Goal: Task Accomplishment & Management: Use online tool/utility

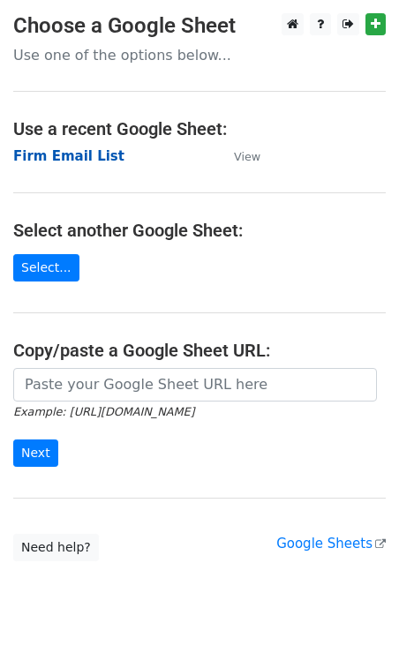
click at [75, 157] on strong "Firm Email List" at bounding box center [68, 156] width 111 height 16
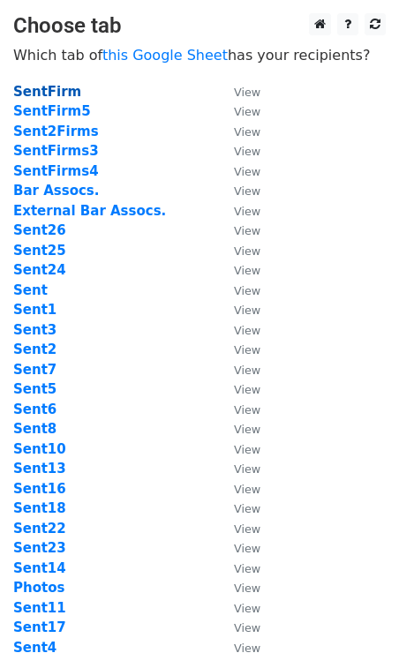
click at [51, 94] on strong "SentFirm" at bounding box center [47, 92] width 68 height 16
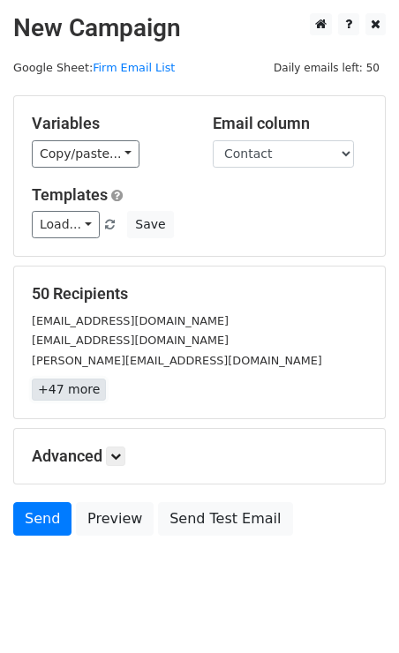
click at [66, 396] on link "+47 more" at bounding box center [69, 390] width 74 height 22
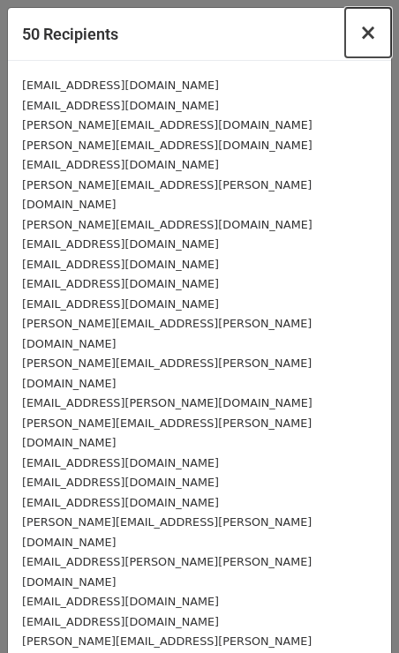
click at [367, 34] on span "×" at bounding box center [368, 32] width 18 height 25
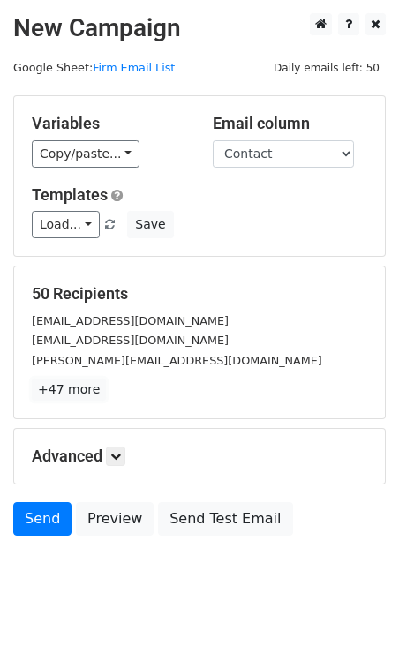
scroll to position [33, 0]
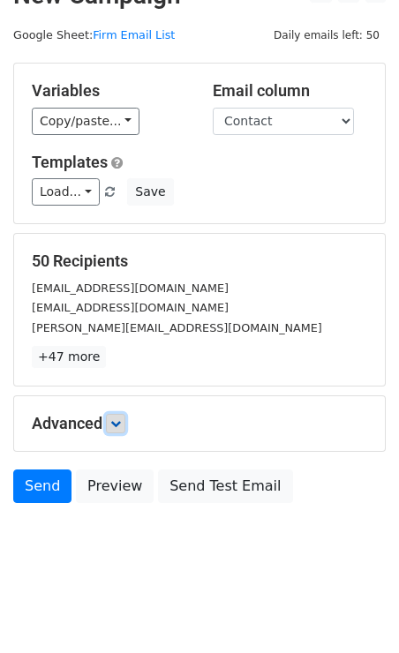
click at [121, 421] on icon at bounding box center [115, 424] width 11 height 11
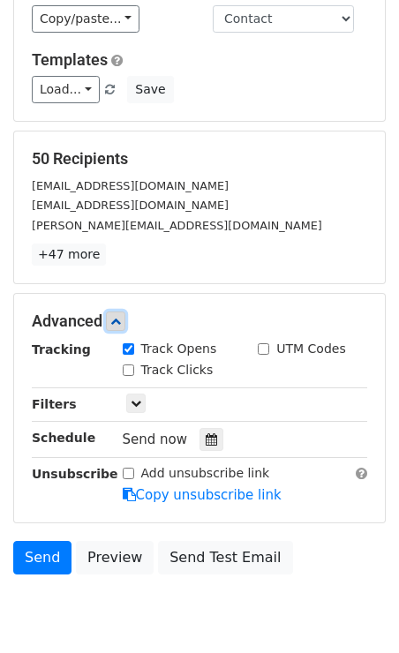
scroll to position [205, 0]
